Goal: Transaction & Acquisition: Purchase product/service

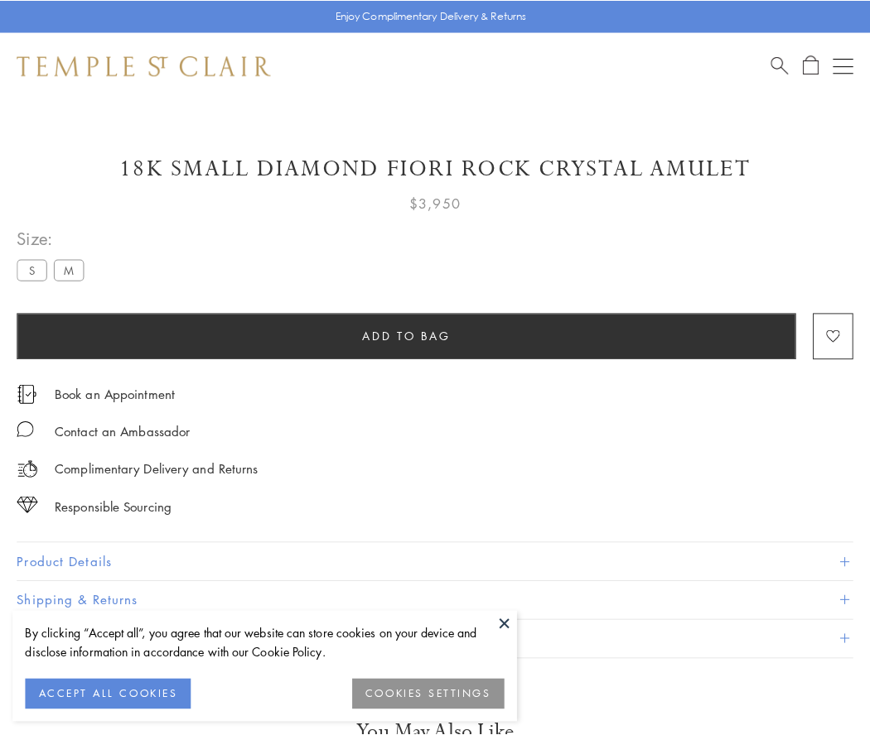
scroll to position [7, 0]
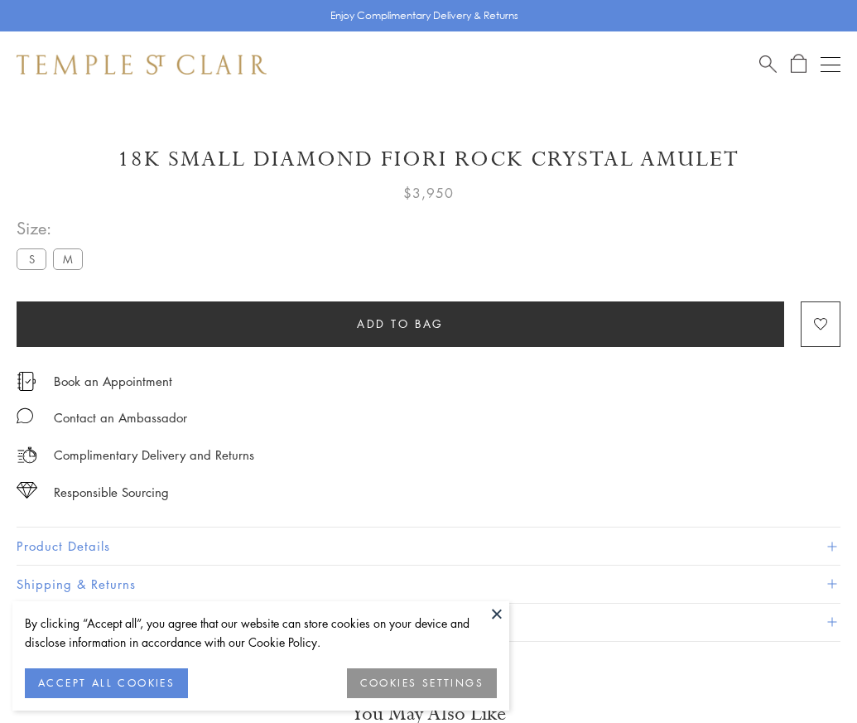
click at [400, 323] on span "Add to bag" at bounding box center [400, 324] width 87 height 18
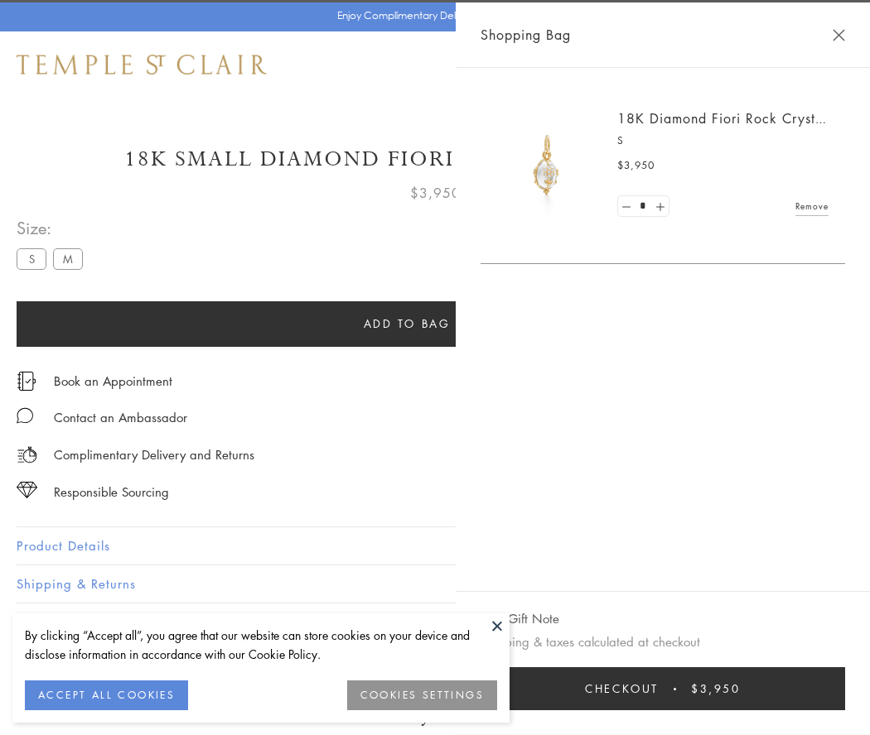
click at [658, 689] on span "Checkout" at bounding box center [622, 689] width 74 height 18
